Goal: Obtain resource: Download file/media

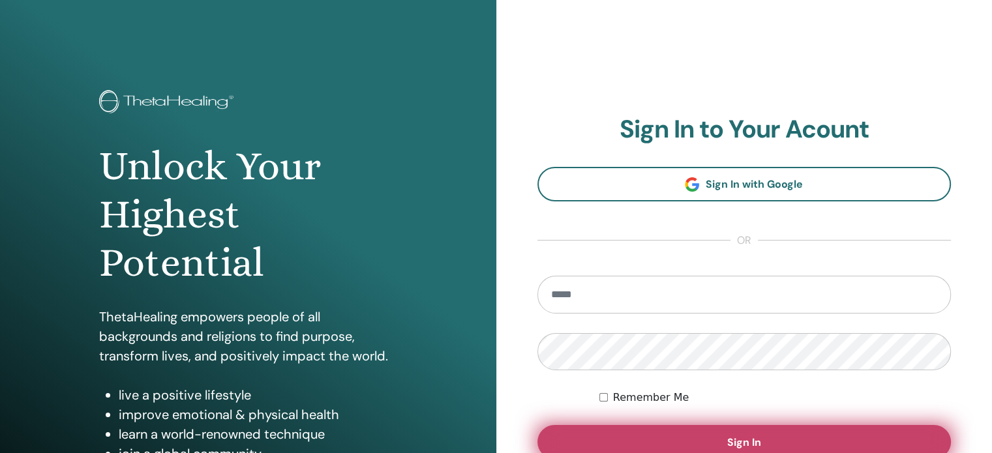
type input "**********"
click at [677, 447] on button "Sign In" at bounding box center [744, 442] width 414 height 34
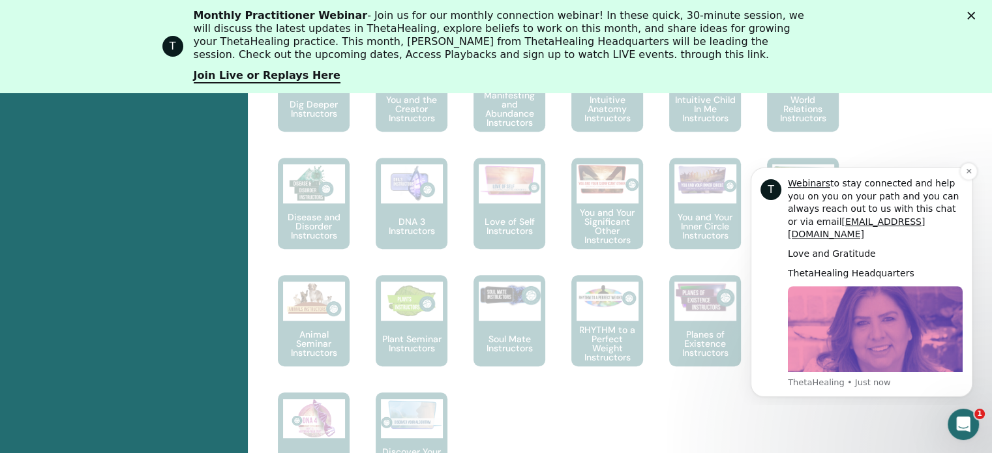
scroll to position [837, 0]
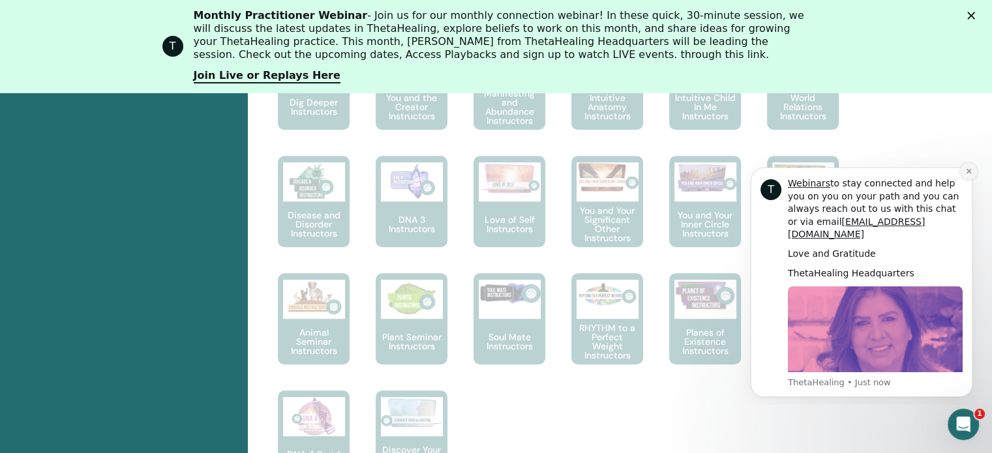
click at [972, 168] on button "Dismiss notification" at bounding box center [968, 171] width 17 height 17
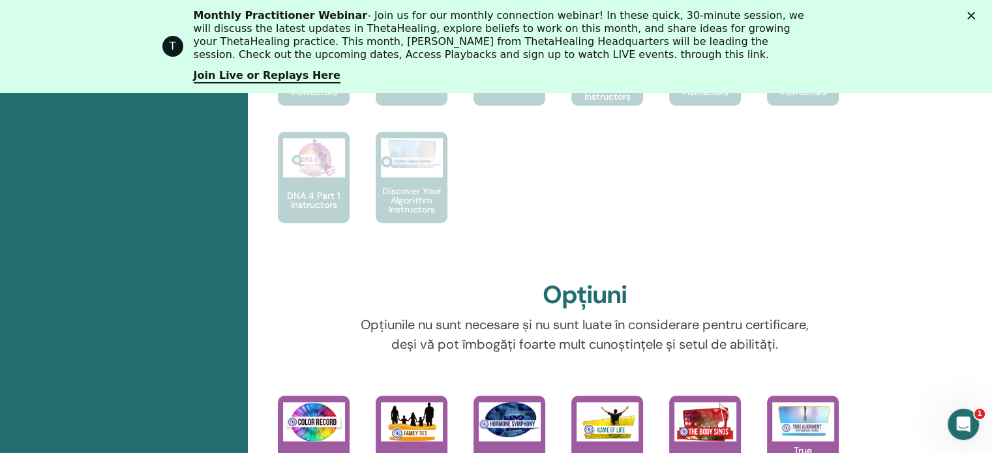
scroll to position [1294, 0]
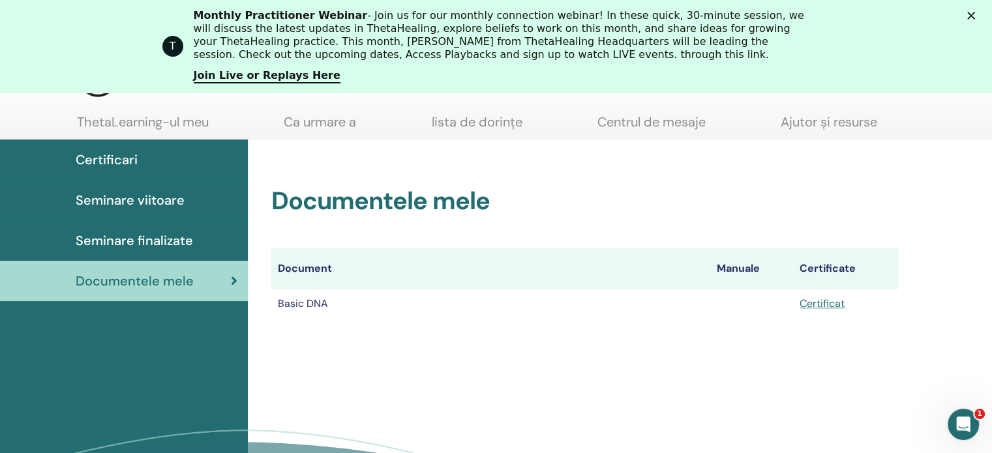
scroll to position [183, 0]
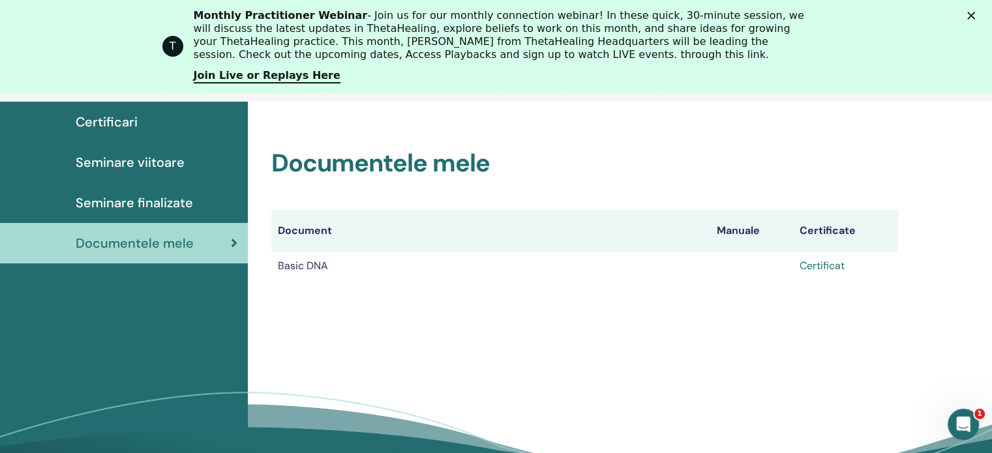
click at [822, 261] on link "Certificat" at bounding box center [822, 266] width 45 height 14
